Goal: Task Accomplishment & Management: Manage account settings

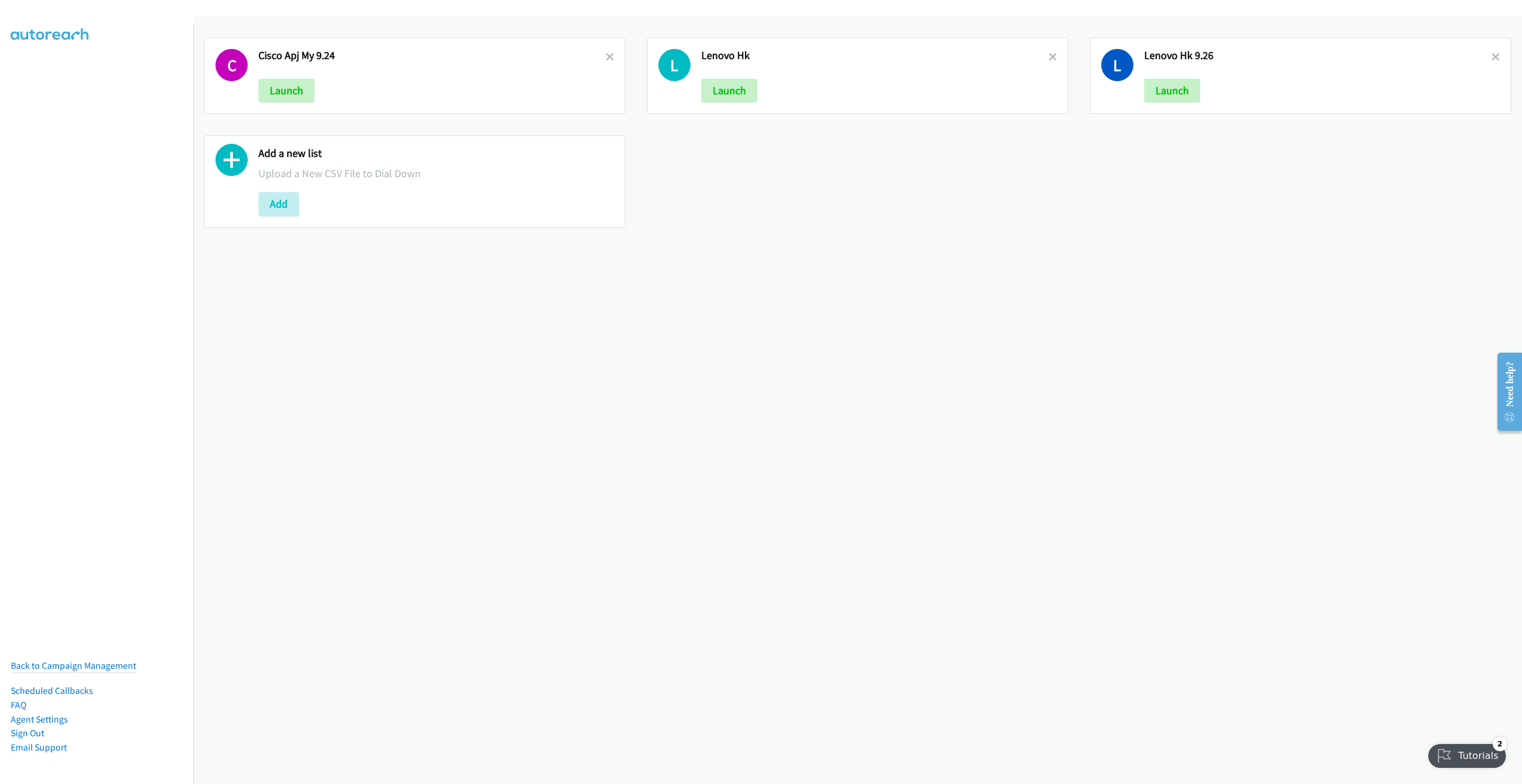
click at [1476, 53] on h2 "Lenovo Hk 9.26" at bounding box center [1318, 55] width 347 height 13
click at [1492, 56] on icon at bounding box center [1496, 58] width 8 height 8
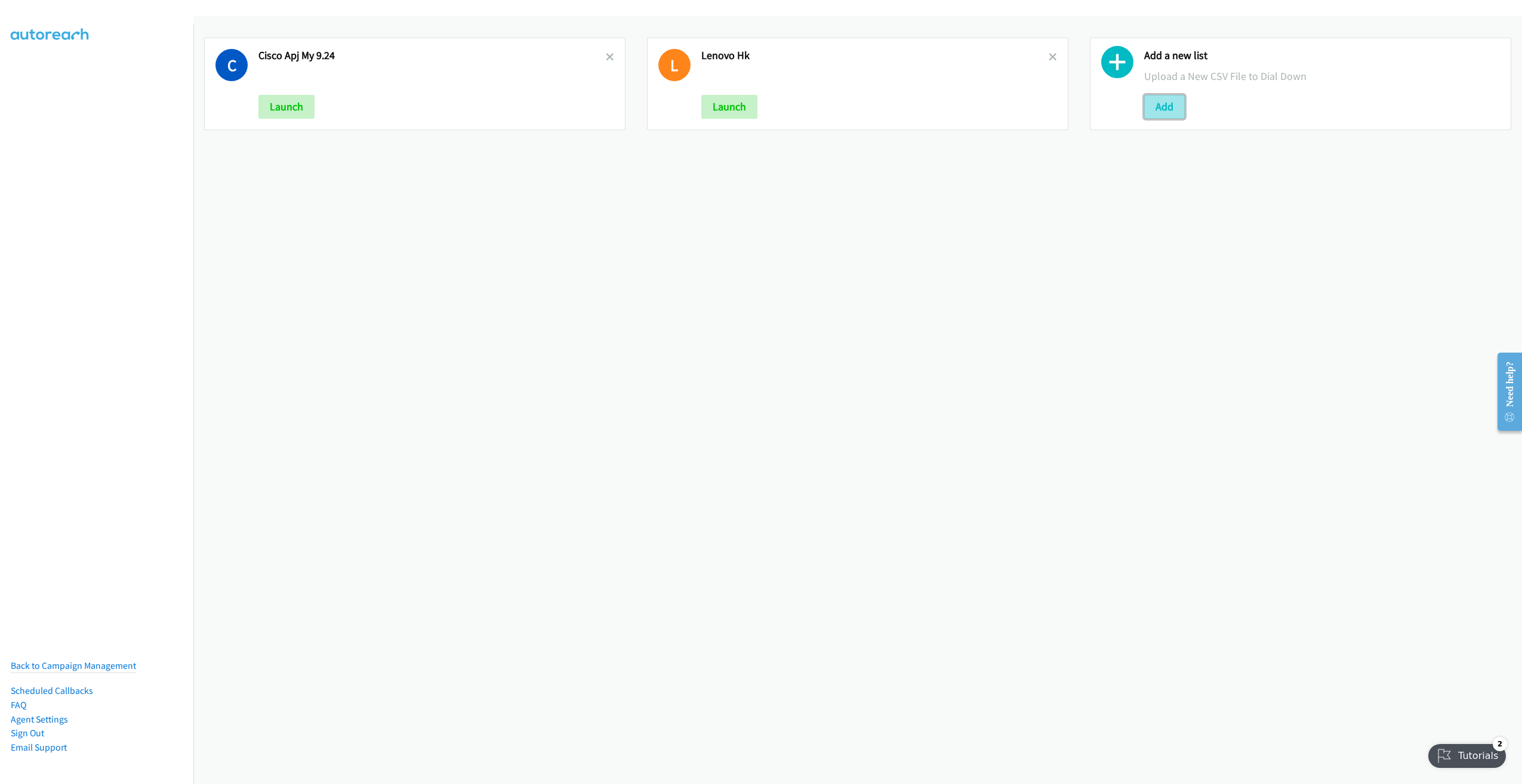
click at [1163, 102] on button "Add" at bounding box center [1164, 106] width 40 height 24
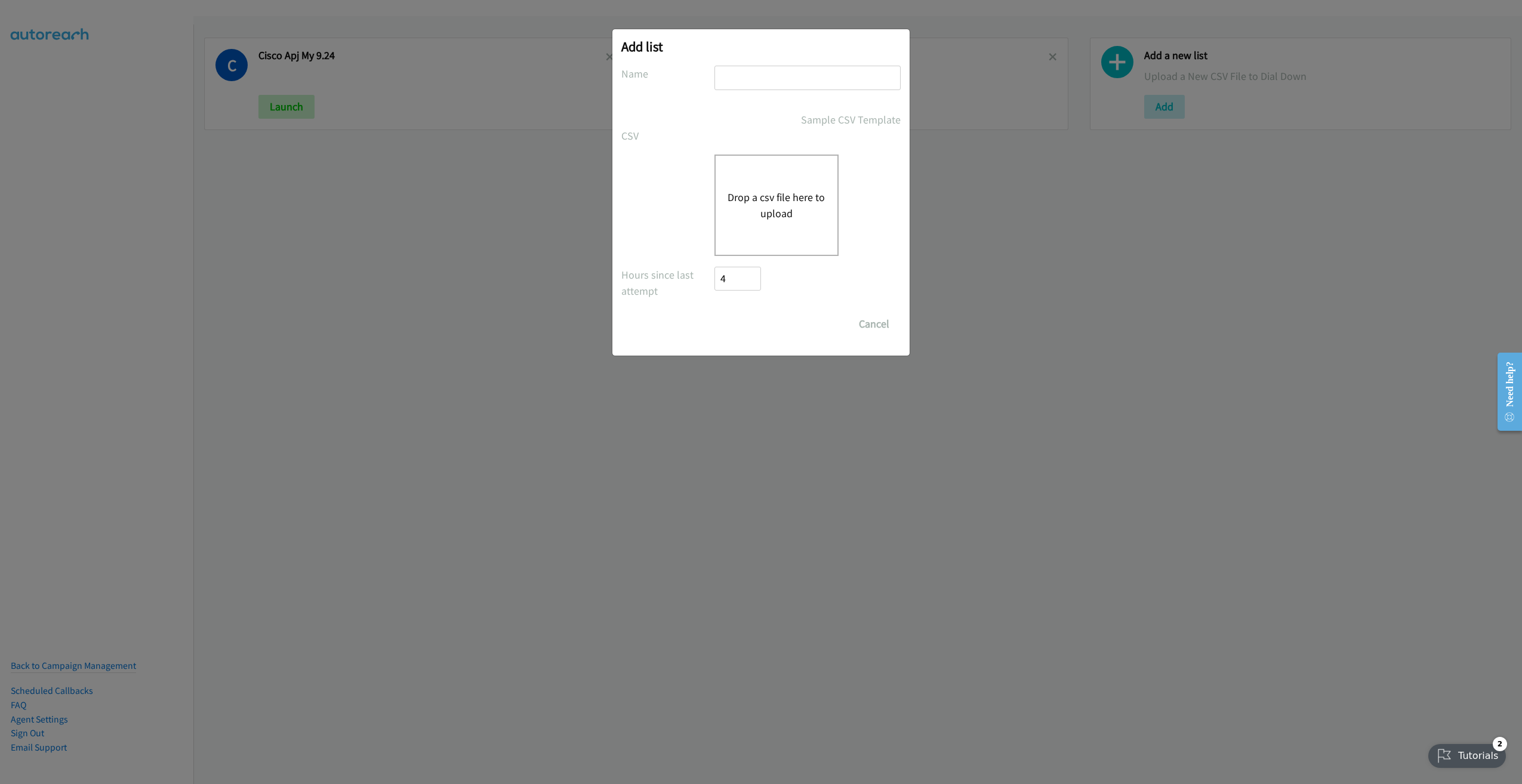
click at [754, 227] on div "Drop a csv file here to upload" at bounding box center [777, 205] width 124 height 101
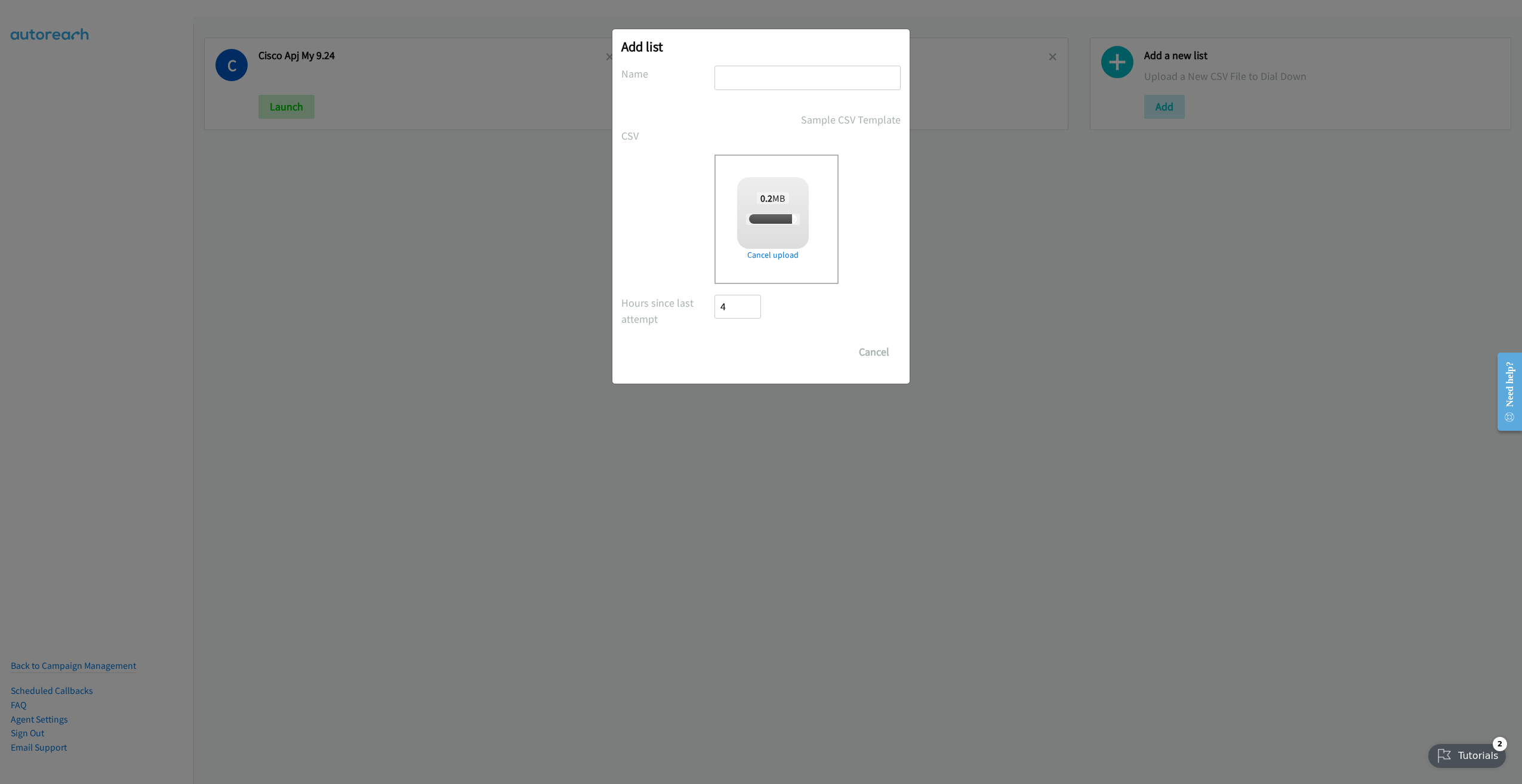
click at [766, 81] on input "text" at bounding box center [807, 78] width 186 height 24
checkbox input "true"
type input "Lenovo PH"
click at [715, 340] on input "Save List" at bounding box center [746, 352] width 63 height 24
